Goal: Task Accomplishment & Management: Complete application form

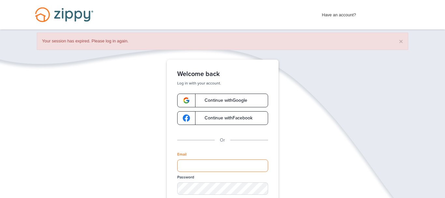
click at [220, 160] on input "Email" at bounding box center [222, 165] width 91 height 12
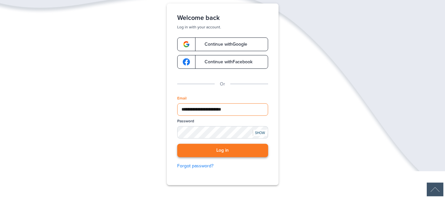
type input "**********"
click at [194, 150] on button "Log in" at bounding box center [222, 150] width 91 height 13
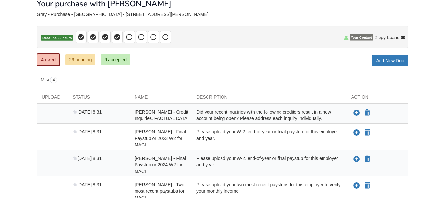
scroll to position [39, 0]
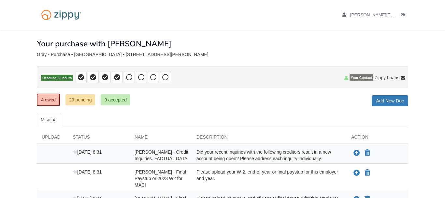
scroll to position [38, 0]
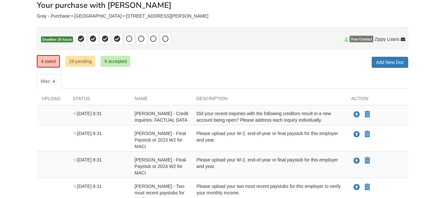
click at [155, 69] on div "× × × Pending Add Document Notice document will be included in the email sent t…" at bounding box center [222, 107] width 371 height 233
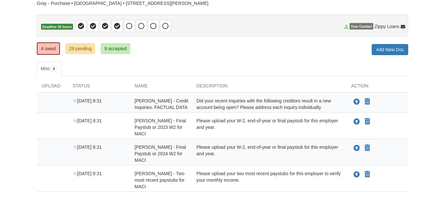
scroll to position [55, 0]
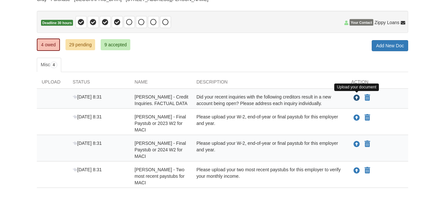
click at [356, 97] on icon "Upload Ivan Gray - Credit Inquiries. FACTUAL DATA" at bounding box center [357, 98] width 7 height 7
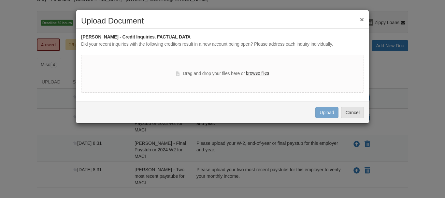
click at [363, 20] on button "×" at bounding box center [362, 19] width 4 height 7
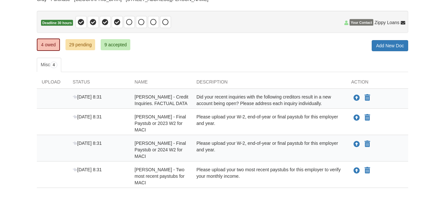
click at [186, 60] on ul "Misc 4" at bounding box center [222, 65] width 371 height 14
